Goal: Check status: Check status

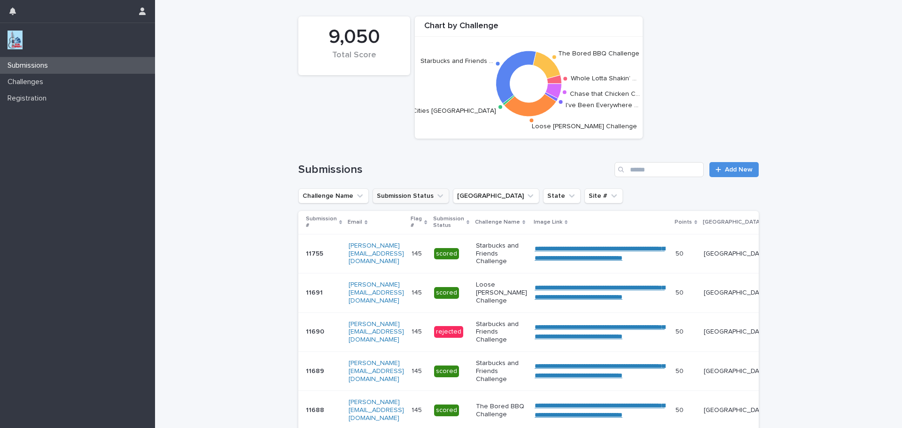
click at [395, 201] on button "Submission Status" at bounding box center [411, 195] width 77 height 15
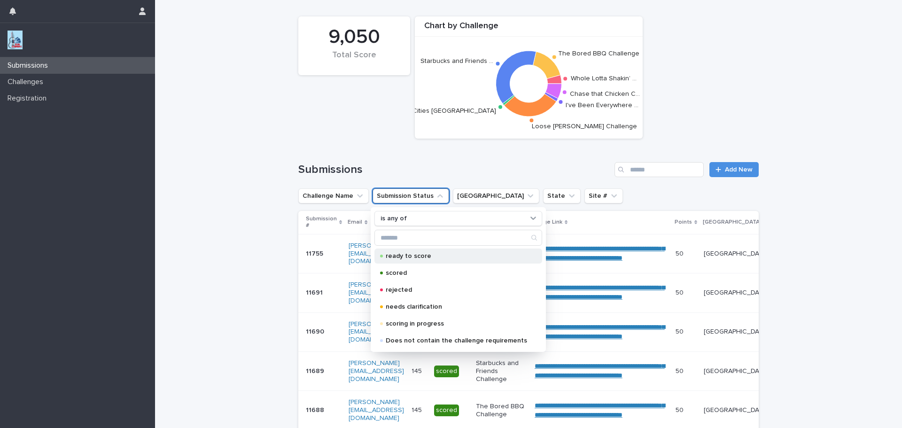
click at [410, 252] on div "ready to score" at bounding box center [458, 256] width 168 height 15
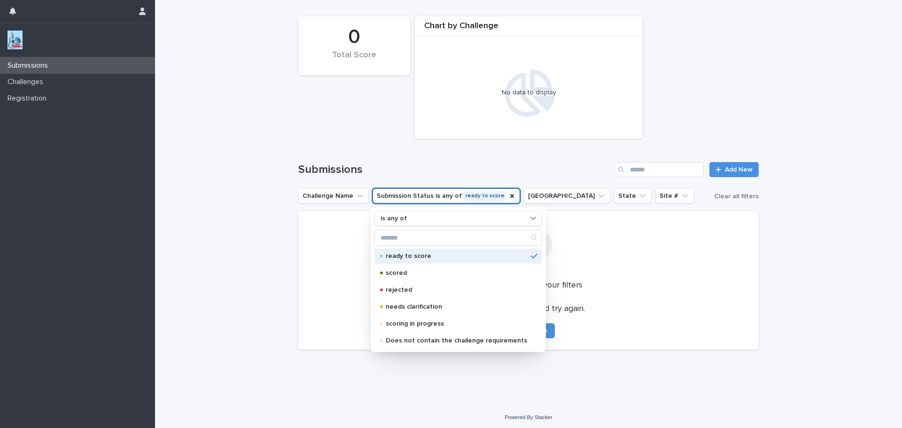
click at [242, 217] on div "Loading... Saving… Loading... Saving… 0 Total Score Chart by Challenge No data …" at bounding box center [528, 202] width 747 height 404
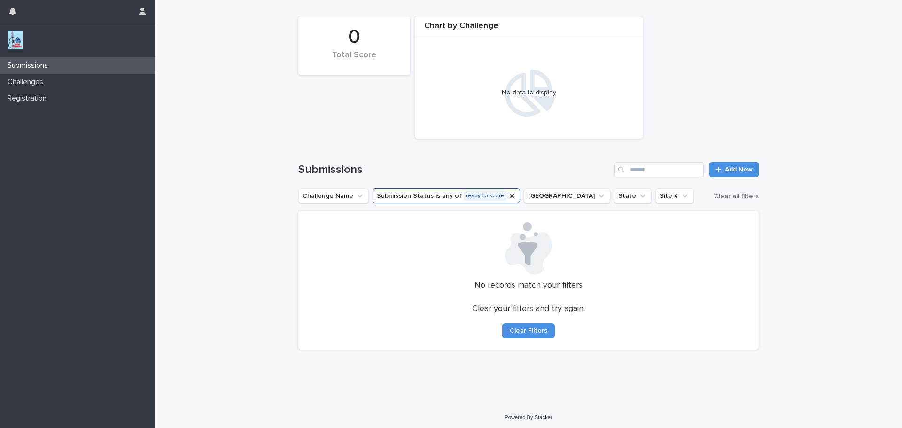
click at [477, 194] on button "Submission Status is any of ready to score" at bounding box center [447, 195] width 148 height 15
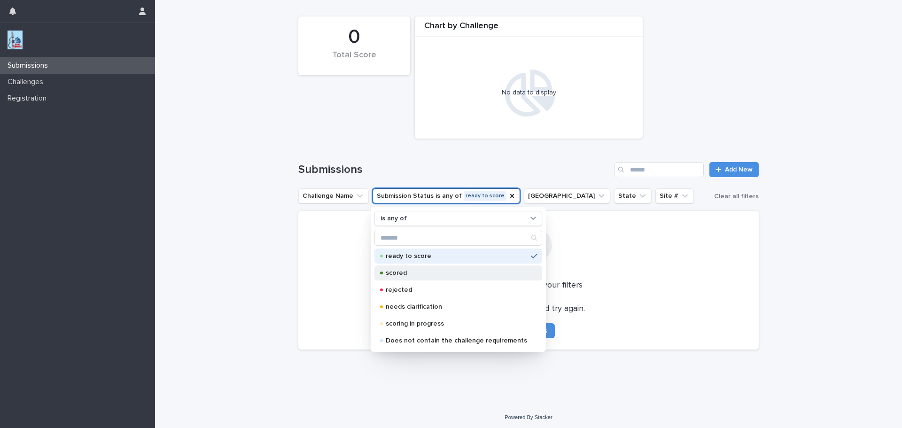
click at [410, 269] on div "scored" at bounding box center [458, 272] width 168 height 15
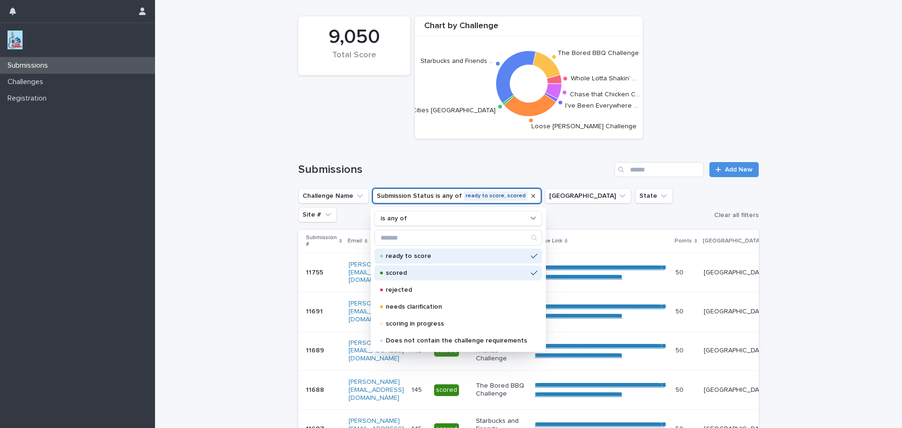
click at [529, 198] on icon "Submission Status" at bounding box center [533, 196] width 8 height 8
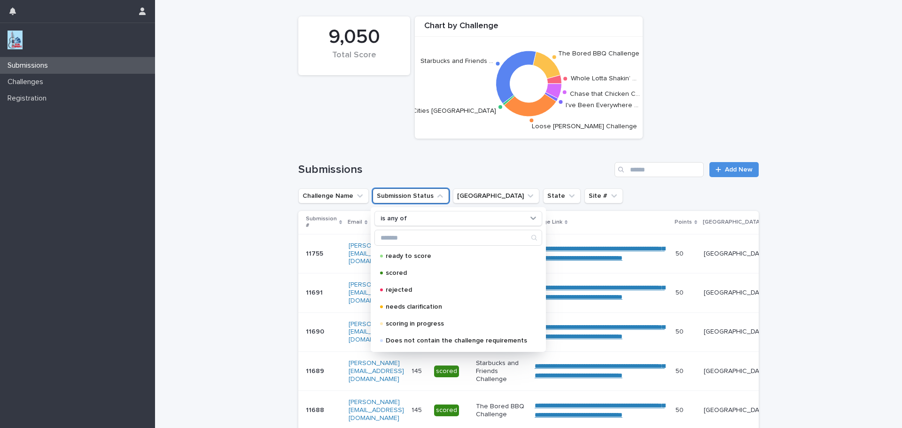
click at [253, 163] on div "**********" at bounding box center [528, 353] width 747 height 706
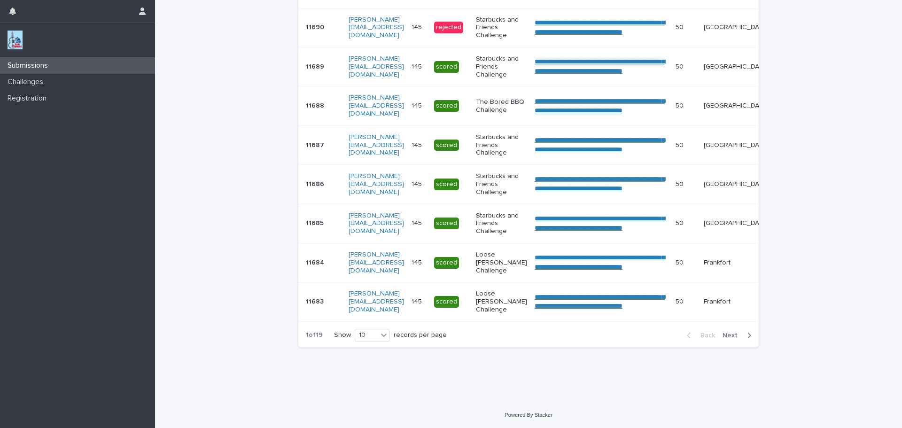
scroll to position [320, 0]
click at [366, 337] on div "10" at bounding box center [366, 335] width 23 height 10
click at [373, 373] on div "30" at bounding box center [369, 370] width 34 height 11
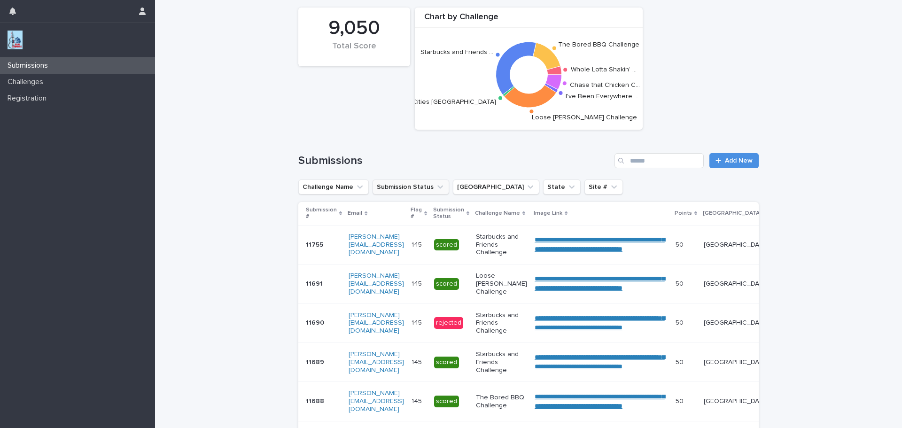
scroll to position [0, 0]
